Goal: Transaction & Acquisition: Book appointment/travel/reservation

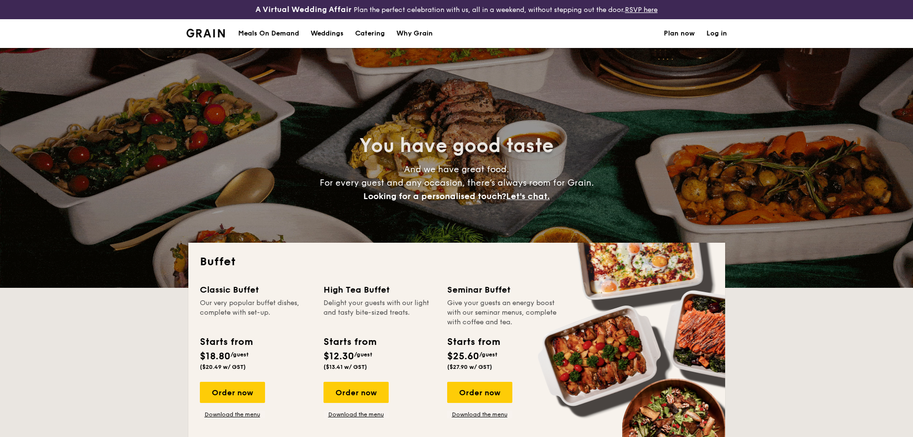
select select
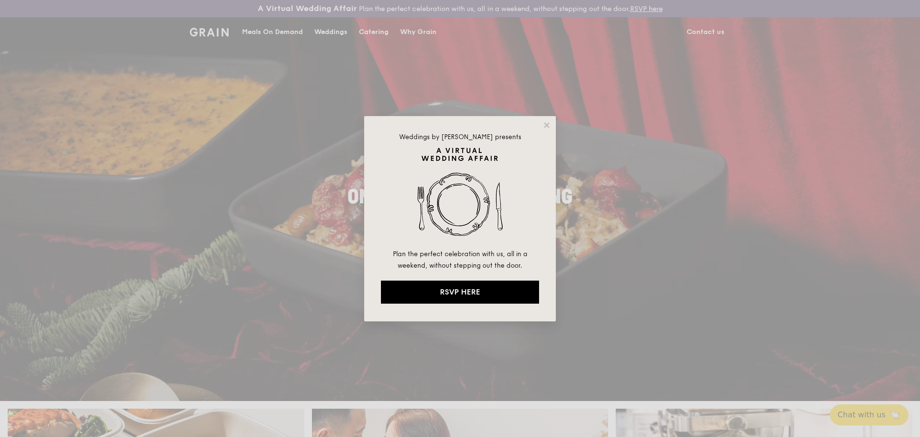
click at [552, 122] on div "Weddings by [PERSON_NAME] presents Plan the perfect celebration with us, all in…" at bounding box center [460, 218] width 192 height 205
click at [552, 123] on div "Weddings by [PERSON_NAME] presents Plan the perfect celebration with us, all in…" at bounding box center [460, 218] width 192 height 205
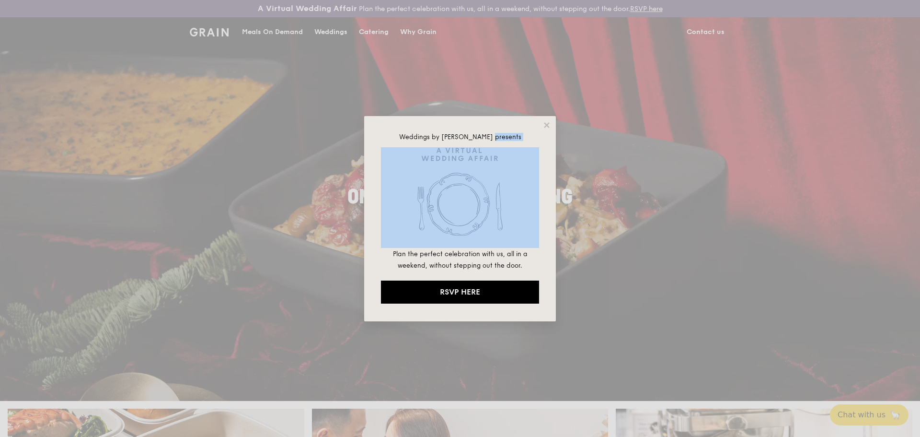
click at [552, 124] on div "Weddings by [PERSON_NAME] presents Plan the perfect celebration with us, all in…" at bounding box center [460, 218] width 192 height 205
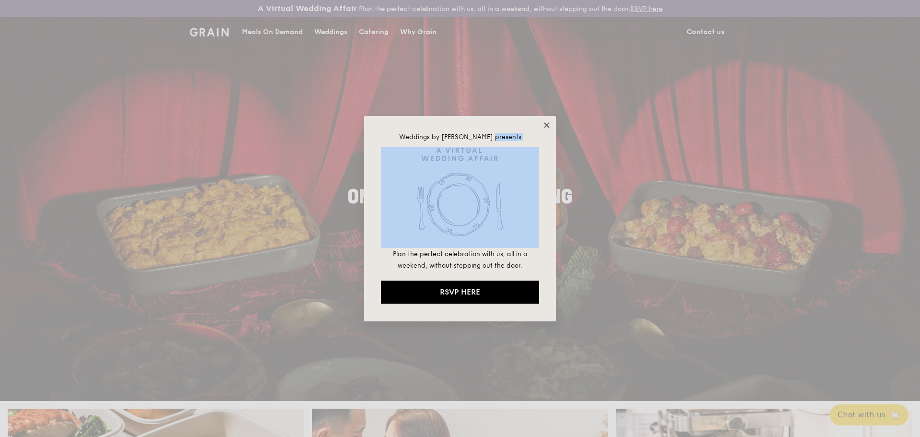
click at [548, 125] on icon at bounding box center [547, 125] width 9 height 9
